Goal: Navigation & Orientation: Find specific page/section

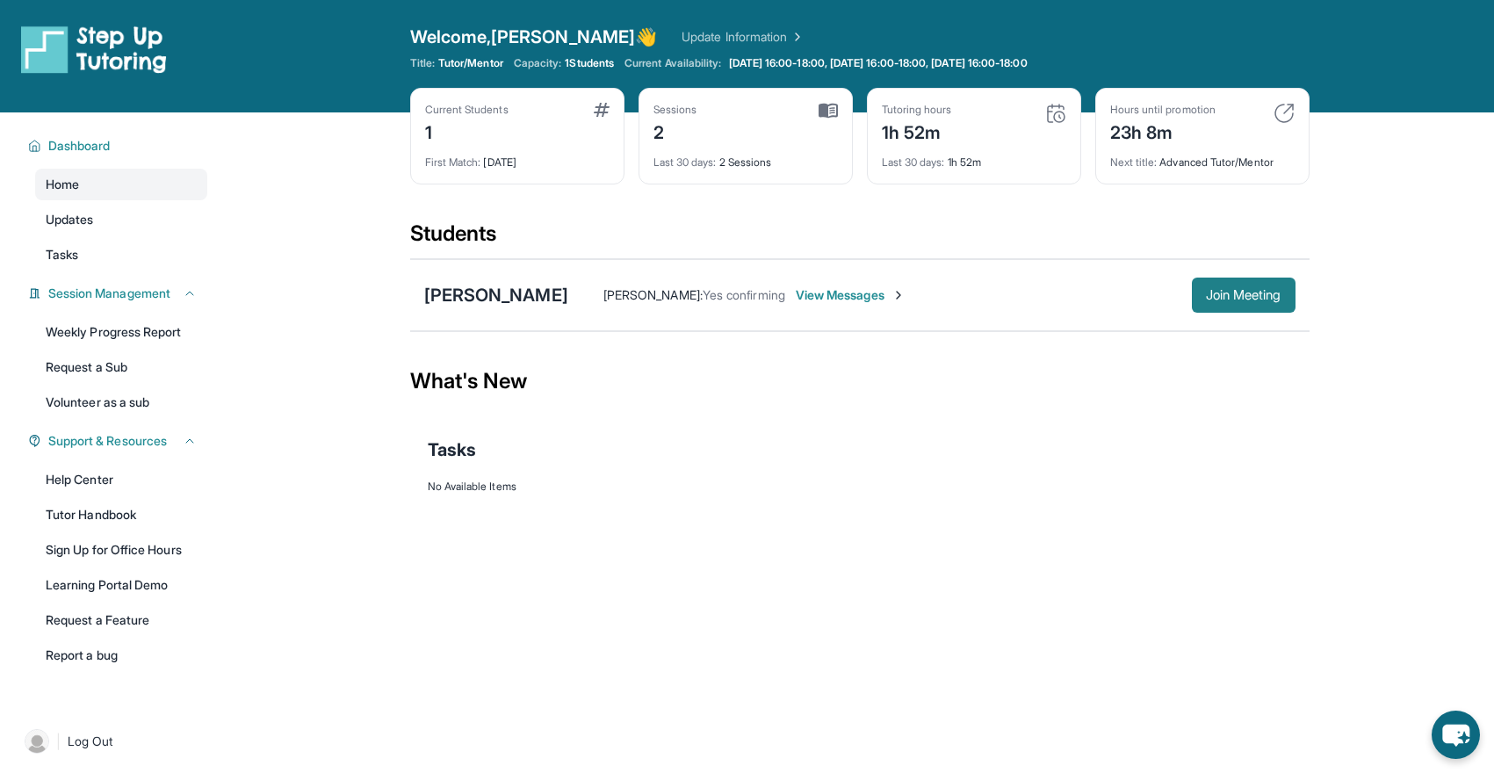
click at [1217, 290] on span "Join Meeting" at bounding box center [1244, 295] width 76 height 11
click at [116, 338] on link "Weekly Progress Report" at bounding box center [121, 332] width 172 height 32
click at [97, 511] on link "Tutor Handbook" at bounding box center [121, 515] width 172 height 32
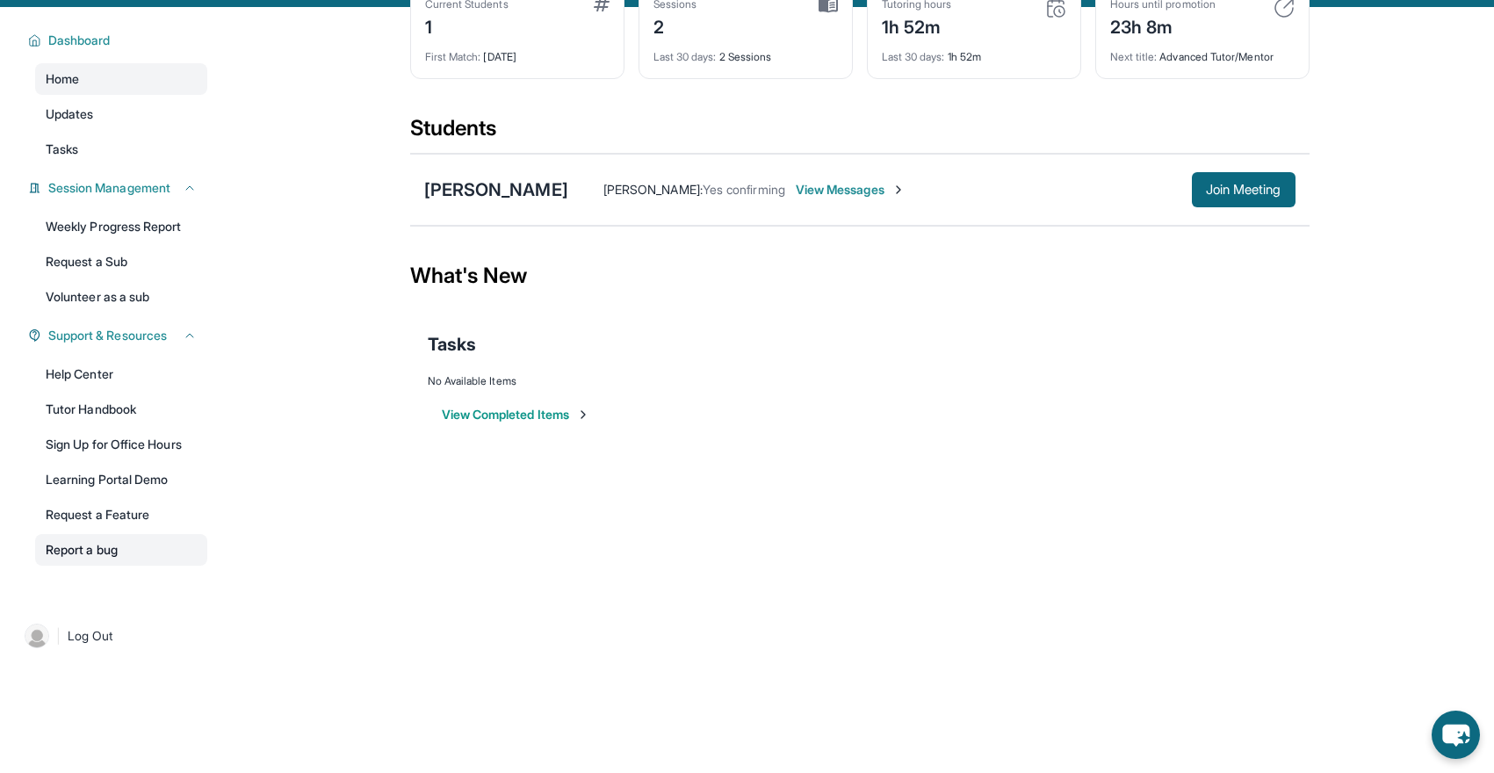
scroll to position [112, 0]
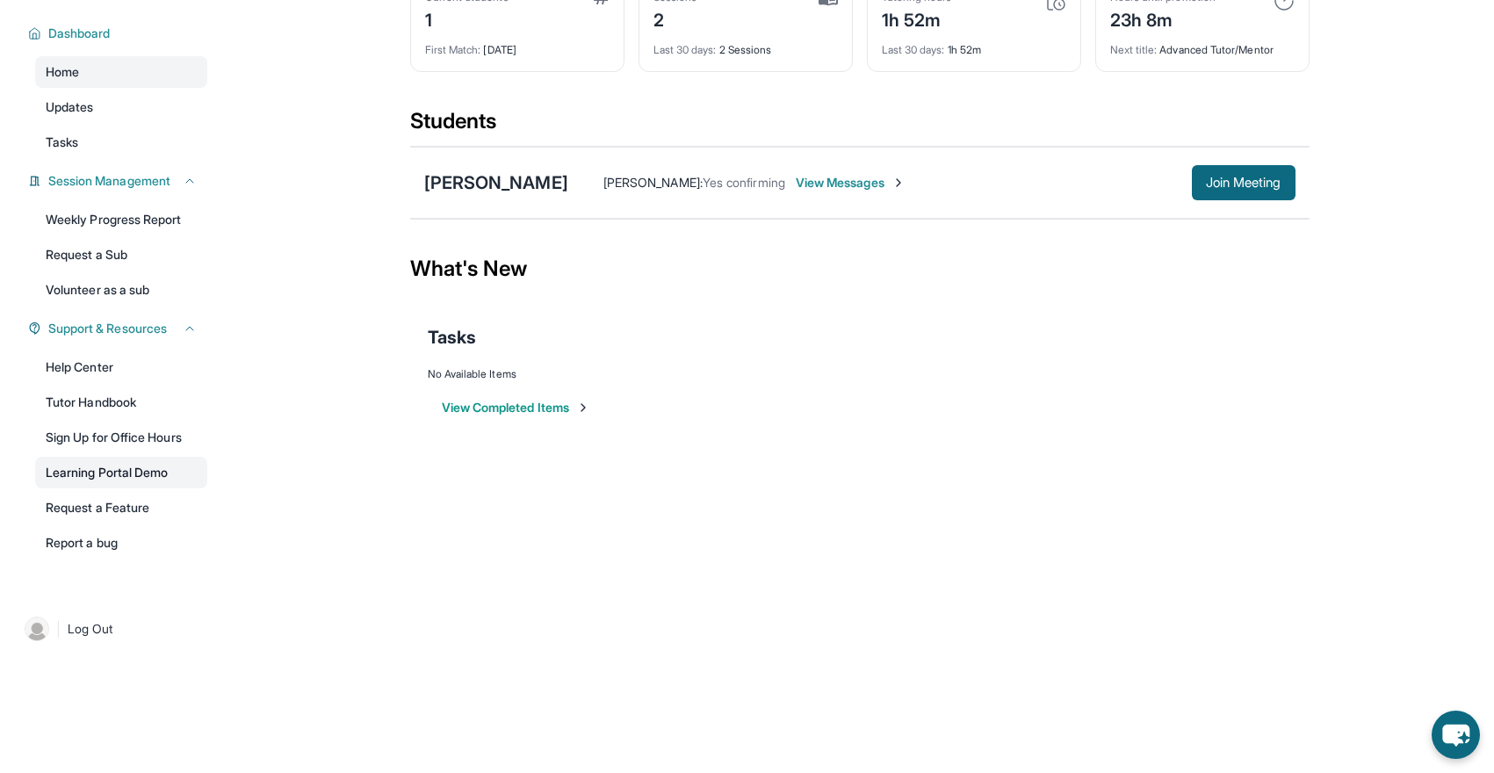
click at [109, 478] on link "Learning Portal Demo" at bounding box center [121, 473] width 172 height 32
